Goal: Entertainment & Leisure: Consume media (video, audio)

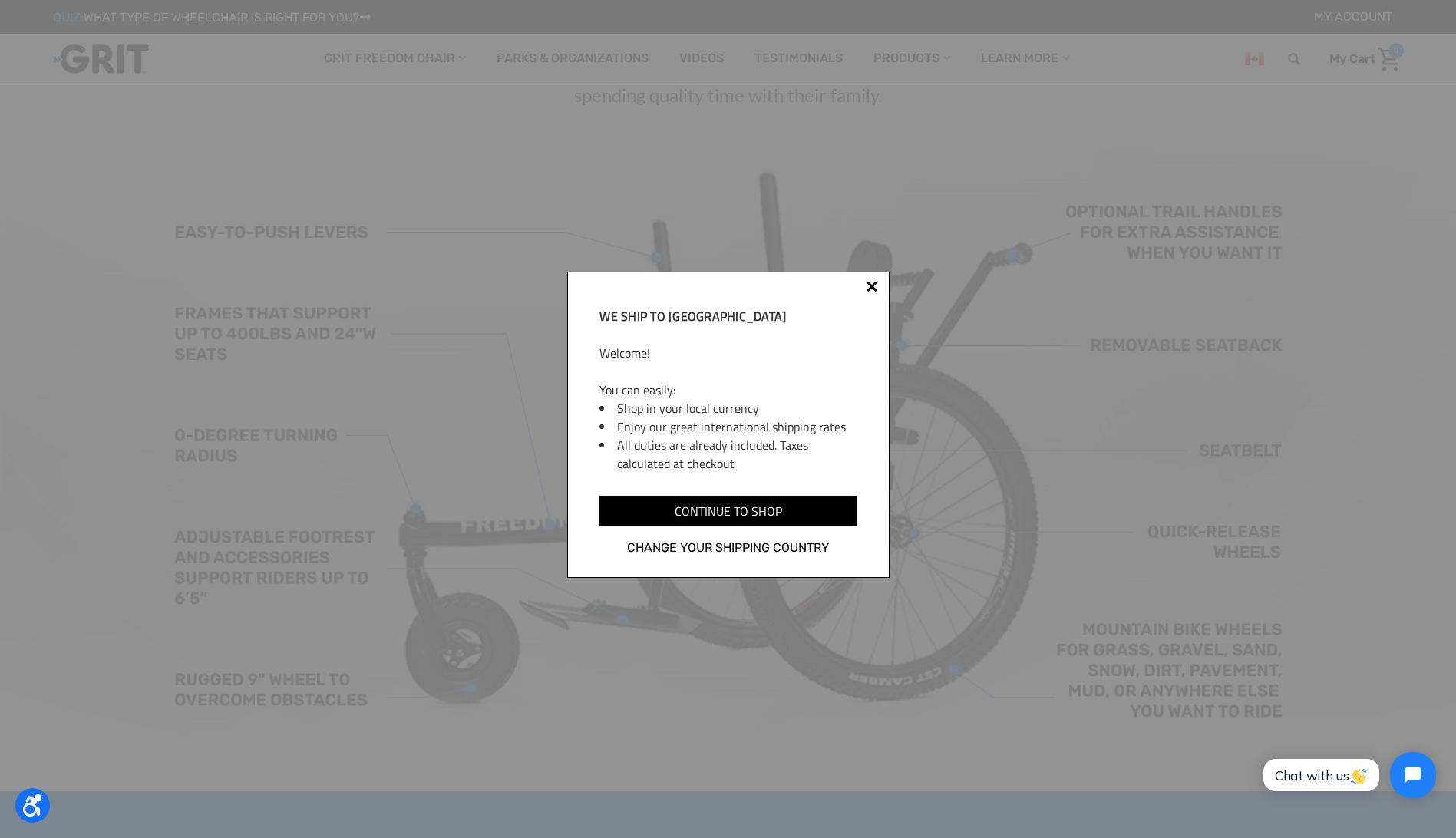
click at [879, 281] on div "We ship to [GEOGRAPHIC_DATA] Welcome! You can easily: Shop in your local curren…" at bounding box center [728, 424] width 323 height 306
click at [870, 283] on div at bounding box center [871, 288] width 12 height 12
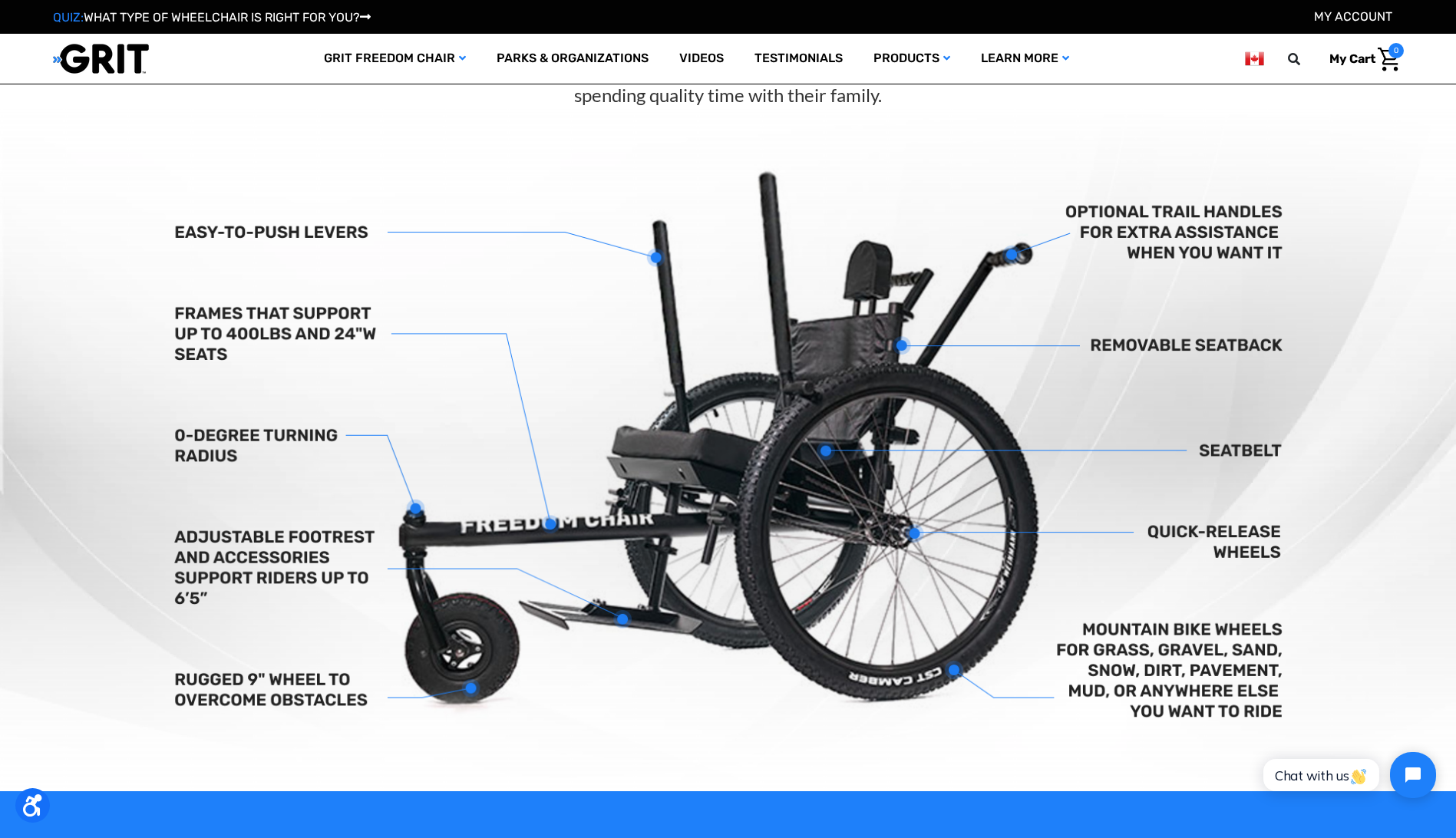
click at [1298, 293] on img at bounding box center [728, 450] width 1456 height 682
click at [716, 57] on link "Videos" at bounding box center [701, 59] width 75 height 50
